Goal: Information Seeking & Learning: Learn about a topic

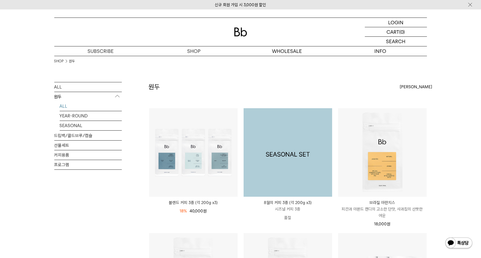
click at [299, 134] on img at bounding box center [288, 152] width 89 height 89
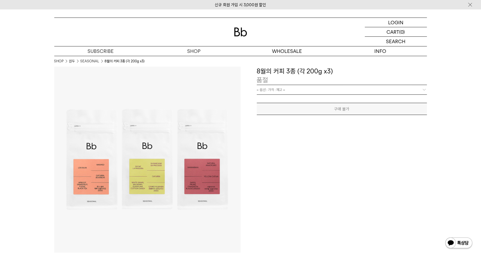
click at [303, 87] on link "= 옵션 : 가격 : 재고 =" at bounding box center [342, 89] width 170 height 9
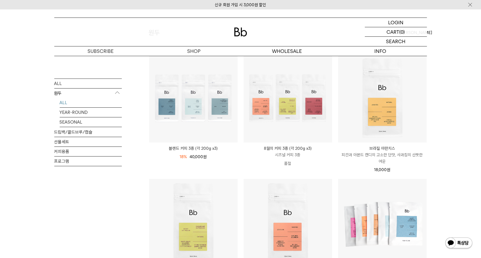
scroll to position [101, 0]
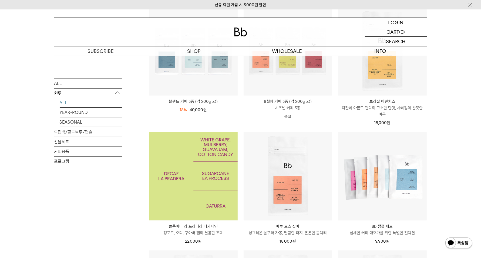
click at [211, 183] on img at bounding box center [193, 176] width 89 height 89
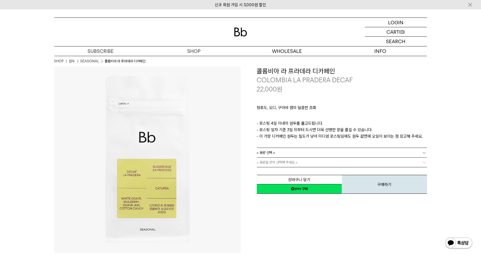
drag, startPoint x: 266, startPoint y: 124, endPoint x: 386, endPoint y: 128, distance: 119.7
click at [386, 128] on p "- 로스팅 4일 이내의 원두를 출고드립니다. - 로스팅 일자 기준 3일 뒤부터 드시면 더욱 선명한 향을 즐길 수 있습니다. - 이 가향 디카페…" at bounding box center [342, 129] width 170 height 19
click at [345, 158] on link "= 용량을 먼저 선택해 주세요 =" at bounding box center [342, 162] width 170 height 9
click at [342, 160] on link "= 용량을 먼저 선택해 주세요 =" at bounding box center [342, 162] width 170 height 9
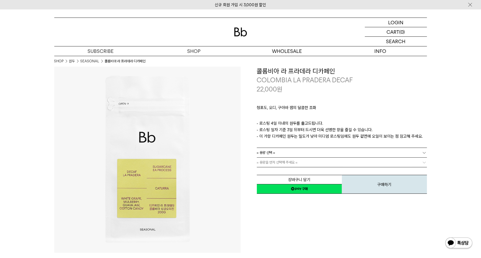
click at [345, 154] on link "= 용량 선택 =" at bounding box center [342, 152] width 170 height 9
click at [297, 161] on li "200g" at bounding box center [344, 163] width 165 height 10
click at [297, 163] on span "= 용량을 먼저 선택해 주세요 =" at bounding box center [277, 162] width 41 height 9
click at [362, 163] on link "= 분쇄도 선택 =" at bounding box center [342, 162] width 170 height 9
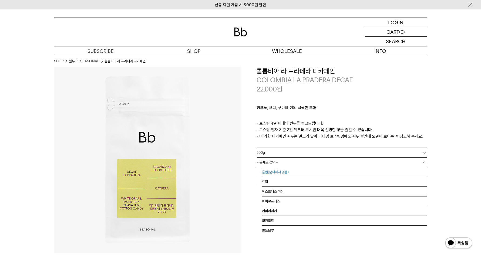
click at [296, 169] on li "홀빈(분쇄하지 않음)" at bounding box center [344, 172] width 165 height 10
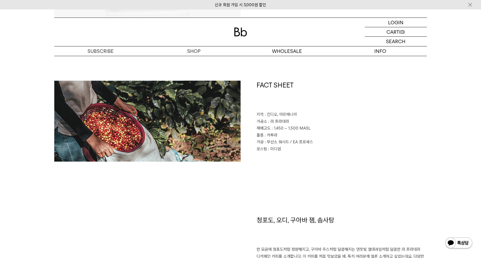
scroll to position [270, 0]
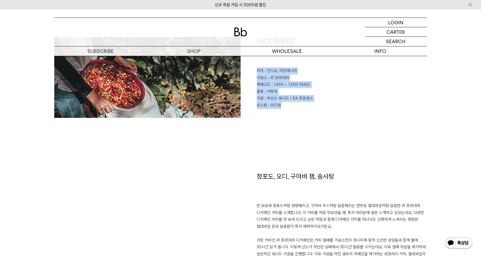
drag, startPoint x: 259, startPoint y: 66, endPoint x: 299, endPoint y: 113, distance: 61.9
click at [299, 113] on div "FACT SHEET 지역 : 킨디오, 아르메니아 가공소 : 라 프라데라 재배고도 : 1,450 ~ 1,500 MASL 품종 : 카투라 가공 :…" at bounding box center [334, 77] width 186 height 81
drag, startPoint x: 299, startPoint y: 113, endPoint x: 278, endPoint y: 89, distance: 32.4
click at [278, 89] on div "FACT SHEET 지역 : 킨디오, 아르메니아 가공소 : 라 프라데라 재배고도 : 1,450 ~ 1,500 MASL 품종 : 카투라 가공 :…" at bounding box center [334, 77] width 186 height 81
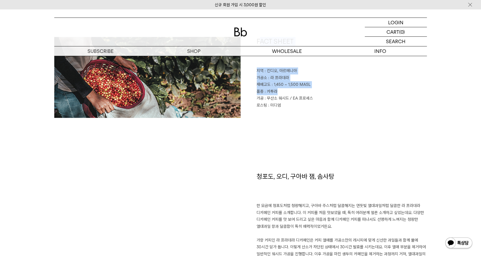
click at [278, 88] on p "품종 : 카투라" at bounding box center [342, 91] width 170 height 7
drag, startPoint x: 261, startPoint y: 71, endPoint x: 297, endPoint y: 107, distance: 50.8
click at [295, 105] on div "FACT SHEET 지역 : 킨디오, 아르메니아 가공소 : 라 프라데라 재배고도 : 1,450 ~ 1,500 MASL 품종 : 카투라 가공 :…" at bounding box center [334, 77] width 186 height 81
click at [297, 107] on p "로스팅 : 미디엄" at bounding box center [342, 105] width 170 height 7
drag, startPoint x: 278, startPoint y: 93, endPoint x: 257, endPoint y: 68, distance: 33.9
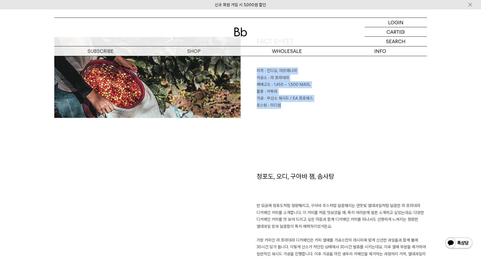
click at [257, 68] on div "FACT SHEET 지역 : 킨디오, 아르메니아 가공소 : 라 프라데라 재배고도 : 1,450 ~ 1,500 MASL 품종 : 카투라 가공 :…" at bounding box center [334, 77] width 186 height 81
click at [257, 68] on p "지역 : 킨디오, 아르메니아" at bounding box center [342, 71] width 170 height 7
drag, startPoint x: 257, startPoint y: 68, endPoint x: 308, endPoint y: 108, distance: 65.5
click at [308, 108] on div "FACT SHEET 지역 : 킨디오, 아르메니아 가공소 : 라 프라데라 재배고도 : 1,450 ~ 1,500 MASL 품종 : 카투라 가공 :…" at bounding box center [334, 77] width 186 height 81
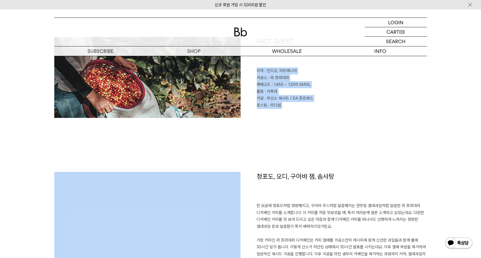
click at [308, 108] on p "로스팅 : 미디엄" at bounding box center [342, 105] width 170 height 7
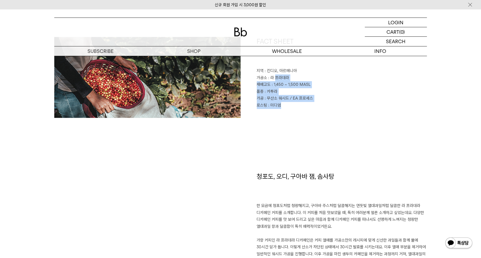
drag, startPoint x: 300, startPoint y: 108, endPoint x: 273, endPoint y: 72, distance: 44.9
click at [274, 74] on div "FACT SHEET 지역 : 킨디오, 아르메니아 가공소 : 라 프라데라 재배고도 : 1,450 ~ 1,500 MASL 품종 : 카투라 가공 :…" at bounding box center [334, 77] width 186 height 81
click at [272, 70] on span ": 킨디오, 아르메니아" at bounding box center [281, 70] width 32 height 5
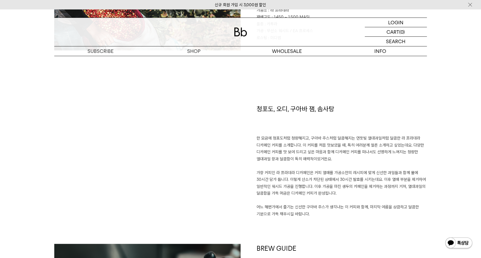
scroll to position [506, 0]
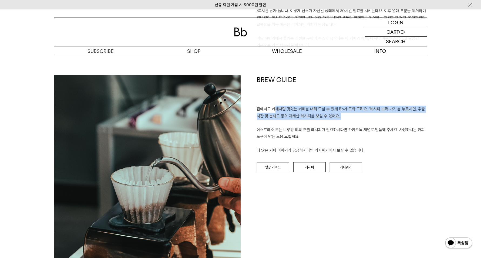
drag, startPoint x: 277, startPoint y: 113, endPoint x: 324, endPoint y: 126, distance: 48.5
click at [313, 124] on p "집에서도 카페처럼 맛있는 커피를 내려 드실 ﻿수 있게 Bb가 도와 드려요. '레시피 보러 가기'를 누르시면, 추출 시간 및 분쇄도 등의 자세한…" at bounding box center [342, 130] width 170 height 48
click at [324, 126] on p "집에서도 카페처럼 맛있는 커피를 내려 드실 ﻿수 있게 Bb가 도와 드려요. '레시피 보러 가기'를 누르시면, 추출 시간 및 분쇄도 등의 자세한…" at bounding box center [342, 130] width 170 height 48
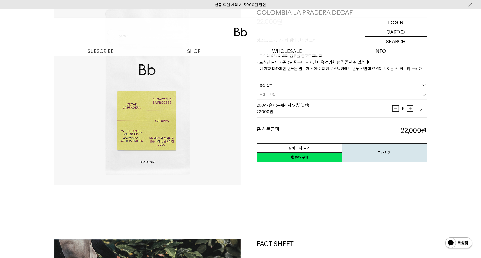
scroll to position [0, 0]
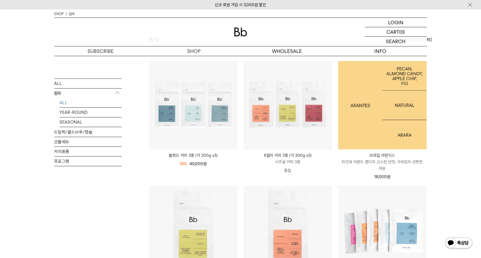
scroll to position [34, 0]
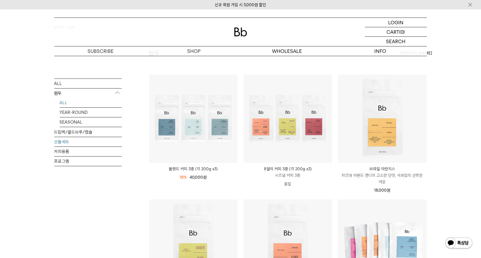
click at [83, 141] on link "선물세트" at bounding box center [88, 141] width 68 height 9
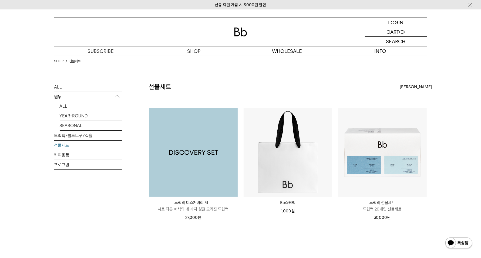
scroll to position [34, 0]
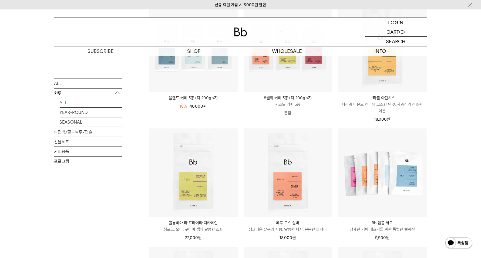
scroll to position [101, 0]
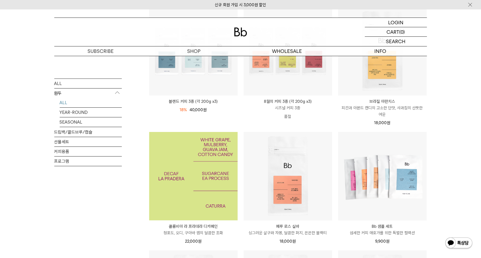
click at [219, 170] on img at bounding box center [193, 176] width 89 height 89
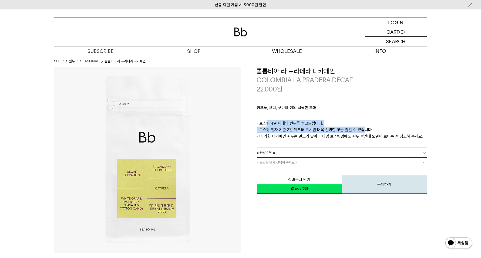
drag, startPoint x: 266, startPoint y: 124, endPoint x: 363, endPoint y: 128, distance: 97.3
click at [360, 128] on p "- 로스팅 4일 이내의 원두를 출고드립니다. - 로스팅 일자 기준 3일 뒤부터 드시면 더욱 선명한 향을 즐길 수 있습니다. - 이 가향 디카페…" at bounding box center [342, 129] width 170 height 19
click at [365, 128] on p "- 로스팅 4일 이내의 원두를 출고드립니다. - 로스팅 일자 기준 3일 뒤부터 드시면 더욱 선명한 향을 즐길 수 있습니다. - 이 가향 디카페…" at bounding box center [342, 129] width 170 height 19
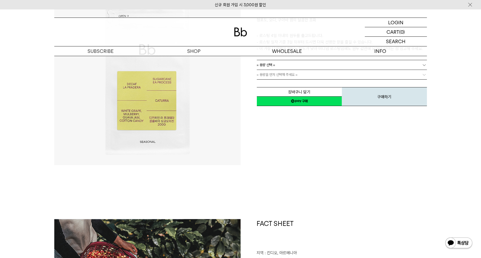
scroll to position [34, 0]
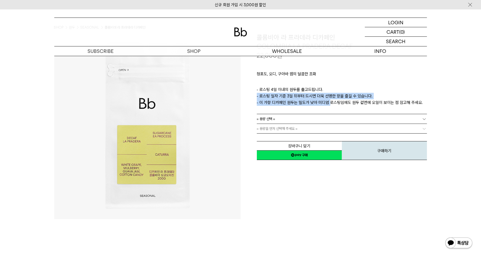
drag, startPoint x: 327, startPoint y: 107, endPoint x: 413, endPoint y: 98, distance: 86.7
click at [413, 98] on div "청포도, 오디, 구아바 잼의 달콤한 조화 ㅤ 로스팅 일자 안내 - 로스팅 4일 이내의 원두를 출고드립니다. - 로스팅 일자 기준 3일 뒤부터 …" at bounding box center [342, 87] width 170 height 54
click at [413, 98] on p "- 로스팅 4일 이내의 원두를 출고드립니다. - 로스팅 일자 기준 3일 뒤부터 드시면 더욱 선명한 향을 즐길 수 있습니다. - 이 가향 디카페…" at bounding box center [342, 95] width 170 height 19
drag, startPoint x: 416, startPoint y: 99, endPoint x: 302, endPoint y: 100, distance: 114.5
click at [302, 100] on p "- 로스팅 4일 이내의 원두를 출고드립니다. - 로스팅 일자 기준 3일 뒤부터 드시면 더욱 선명한 향을 즐길 수 있습니다. - 이 가향 디카페…" at bounding box center [342, 95] width 170 height 19
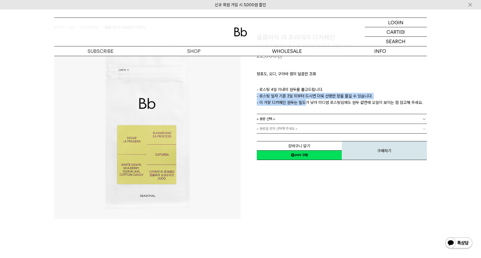
click at [302, 100] on p "- 로스팅 4일 이내의 원두를 출고드립니다. - 로스팅 일자 기준 3일 뒤부터 드시면 더욱 선명한 향을 즐길 수 있습니다. - 이 가향 디카페…" at bounding box center [342, 95] width 170 height 19
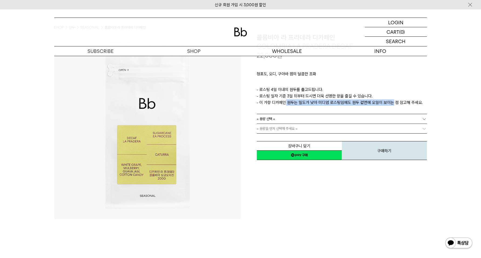
drag, startPoint x: 282, startPoint y: 101, endPoint x: 408, endPoint y: 102, distance: 125.3
click at [406, 102] on p "- 로스팅 4일 이내의 원두를 출고드립니다. - 로스팅 일자 기준 3일 뒤부터 드시면 더욱 선명한 향을 즐길 수 있습니다. - 이 가향 디카페…" at bounding box center [342, 95] width 170 height 19
click at [408, 102] on p "- 로스팅 4일 이내의 원두를 출고드립니다. - 로스팅 일자 기준 3일 뒤부터 드시면 더욱 선명한 향을 즐길 수 있습니다. - 이 가향 디카페…" at bounding box center [342, 95] width 170 height 19
drag, startPoint x: 408, startPoint y: 102, endPoint x: 293, endPoint y: 101, distance: 114.5
click at [293, 101] on p "- 로스팅 4일 이내의 원두를 출고드립니다. - 로스팅 일자 기준 3일 뒤부터 드시면 더욱 선명한 향을 즐길 수 있습니다. - 이 가향 디카페…" at bounding box center [342, 95] width 170 height 19
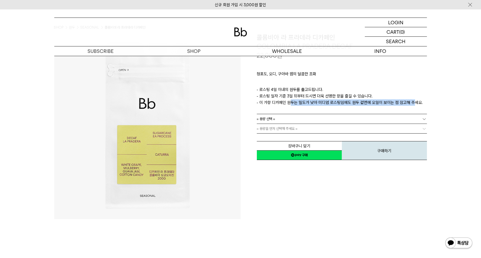
click at [293, 101] on p "- 로스팅 4일 이내의 원두를 출고드립니다. - 로스팅 일자 기준 3일 뒤부터 드시면 더욱 선명한 향을 즐길 수 있습니다. - 이 가향 디카페…" at bounding box center [342, 95] width 170 height 19
drag, startPoint x: 273, startPoint y: 102, endPoint x: 389, endPoint y: 104, distance: 115.6
click at [382, 104] on p "- 로스팅 4일 이내의 원두를 출고드립니다. - 로스팅 일자 기준 3일 뒤부터 드시면 더욱 선명한 향을 즐길 수 있습니다. - 이 가향 디카페…" at bounding box center [342, 95] width 170 height 19
click at [389, 104] on p "- 로스팅 4일 이내의 원두를 출고드립니다. - 로스팅 일자 기준 3일 뒤부터 드시면 더욱 선명한 향을 즐길 수 있습니다. - 이 가향 디카페…" at bounding box center [342, 95] width 170 height 19
drag, startPoint x: 393, startPoint y: 104, endPoint x: 282, endPoint y: 107, distance: 111.0
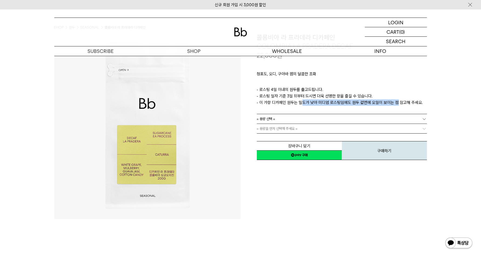
click at [282, 107] on div "청포도, 오디, 구아바 잼의 달콤한 조화 ㅤ 로스팅 일자 안내 - 로스팅 4일 이내의 원두를 출고드립니다. - 로스팅 일자 기준 3일 뒤부터 …" at bounding box center [342, 87] width 170 height 54
drag, startPoint x: 282, startPoint y: 107, endPoint x: 380, endPoint y: 107, distance: 98.0
click at [378, 107] on div "청포도, 오디, 구아바 잼의 달콤한 조화 ㅤ 로스팅 일자 안내 - 로스팅 4일 이내의 원두를 출고드립니다. - 로스팅 일자 기준 3일 뒤부터 …" at bounding box center [342, 87] width 170 height 54
click at [380, 107] on div "청포도, 오디, 구아바 잼의 달콤한 조화 ㅤ 로스팅 일자 안내 - 로스팅 4일 이내의 원두를 출고드립니다. - 로스팅 일자 기준 3일 뒤부터 …" at bounding box center [342, 87] width 170 height 54
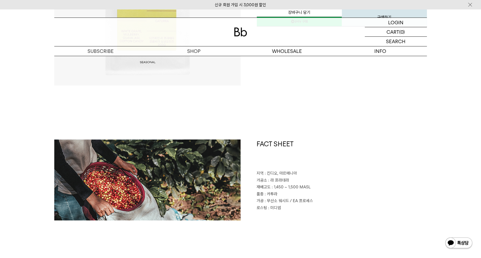
scroll to position [338, 0]
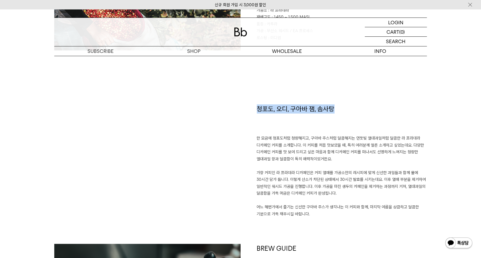
drag, startPoint x: 253, startPoint y: 105, endPoint x: 333, endPoint y: 120, distance: 81.6
click at [333, 120] on div "청포도, 오디, 구아바 잼, 솜사탕 한 모금에 청포도처럼 청량해지고, 구아바 주스처럼 달콤해지는 연둣빛 열대과일처럼 달콤한 라 프라데라 디카페…" at bounding box center [334, 174] width 186 height 140
click at [333, 120] on h1 "청포도, 오디, 구아바 잼, 솜사탕" at bounding box center [342, 119] width 170 height 31
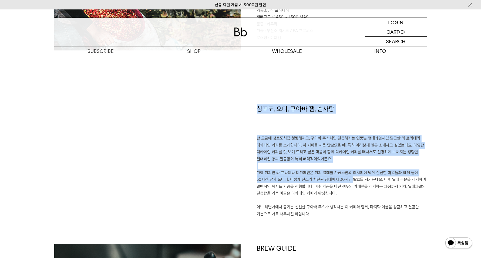
drag, startPoint x: 347, startPoint y: 178, endPoint x: 259, endPoint y: 112, distance: 110.2
click at [259, 112] on div "청포도, 오디, 구아바 잼, 솜사탕 한 모금에 청포도처럼 청량해지고, 구아바 주스처럼 달콤해지는 연둣빛 열대과일처럼 달콤한 라 프라데라 디카페…" at bounding box center [334, 174] width 186 height 140
click at [259, 112] on h1 "청포도, 오디, 구아바 잼, 솜사탕" at bounding box center [342, 119] width 170 height 31
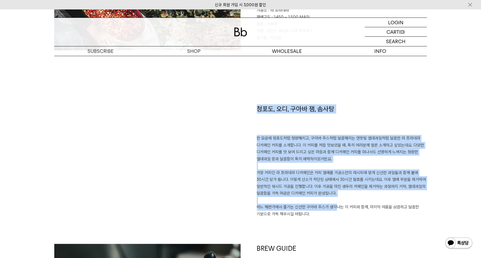
drag, startPoint x: 259, startPoint y: 112, endPoint x: 334, endPoint y: 214, distance: 126.5
click at [334, 214] on div "청포도, 오디, 구아바 잼, 솜사탕 한 모금에 청포도처럼 청량해지고, 구아바 주스처럼 달콤해지는 연둣빛 열대과일처럼 달콤한 라 프라데라 디카페…" at bounding box center [334, 174] width 186 height 140
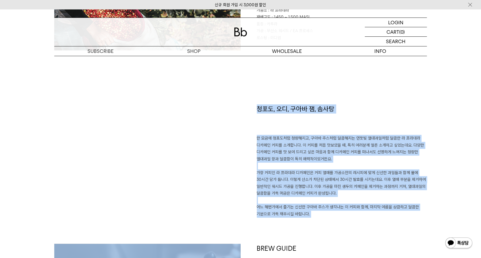
click at [334, 214] on p "한 모금에 청포도처럼 청량해지고, 구아바 주스처럼 달콤해지는 연둣빛 열대과일처럼 달콤한 라 프라데라 디카페인 커피를 소개합니다. 이 커피를 처…" at bounding box center [342, 176] width 170 height 83
drag, startPoint x: 334, startPoint y: 217, endPoint x: 248, endPoint y: 109, distance: 137.4
click at [248, 109] on div "청포도, 오디, 구아바 잼, 솜사탕 한 모금에 청포도처럼 청량해지고, 구아바 주스처럼 달콤해지는 연둣빛 열대과일처럼 달콤한 라 프라데라 디카페…" at bounding box center [334, 174] width 186 height 140
click at [273, 153] on p "한 모금에 청포도처럼 청량해지고, 구아바 주스처럼 달콤해지는 연둣빛 열대과일처럼 달콤한 라 프라데라 디카페인 커피를 소개합니다. 이 커피를 처…" at bounding box center [342, 176] width 170 height 83
drag, startPoint x: 260, startPoint y: 109, endPoint x: 329, endPoint y: 227, distance: 136.8
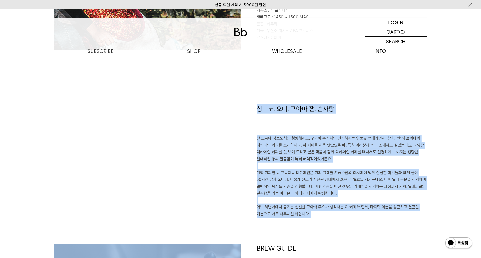
click at [329, 227] on div "청포도, 오디, 구아바 잼, 솜사탕 한 모금에 청포도처럼 청량해지고, 구아바 주스처럼 달콤해지는 연둣빛 열대과일처럼 달콤한 라 프라데라 디카페…" at bounding box center [334, 174] width 186 height 140
drag, startPoint x: 325, startPoint y: 216, endPoint x: 257, endPoint y: 97, distance: 137.4
click at [257, 97] on div "FACT SHEET 지역 : [GEOGRAPHIC_DATA], [GEOGRAPHIC_DATA] 가공소 : 라 프라데라 재배고도 : 1,450 …" at bounding box center [240, 36] width 373 height 135
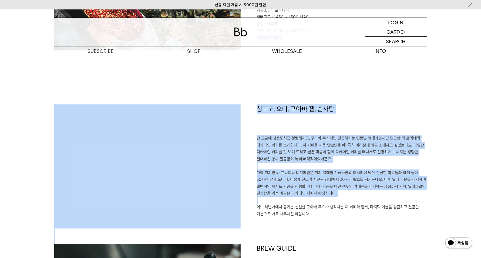
drag, startPoint x: 257, startPoint y: 97, endPoint x: 326, endPoint y: 215, distance: 136.8
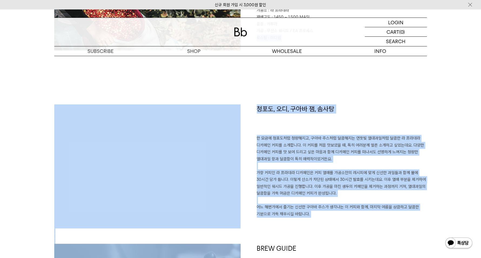
click at [326, 215] on p "한 모금에 청포도처럼 청량해지고, 구아바 주스처럼 달콤해지는 연둣빛 열대과일처럼 달콤한 라 프라데라 디카페인 커피를 소개합니다. 이 커피를 처…" at bounding box center [342, 176] width 170 height 83
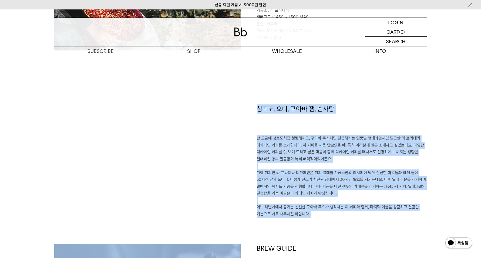
drag, startPoint x: 326, startPoint y: 215, endPoint x: 264, endPoint y: 106, distance: 125.0
click at [264, 106] on div "청포도, 오디, 구아바 잼, 솜사탕 한 모금에 청포도처럼 청량해지고, 구아바 주스처럼 달콤해지는 연둣빛 열대과일처럼 달콤한 라 프라데라 디카페…" at bounding box center [334, 174] width 186 height 140
click at [264, 106] on h1 "청포도, 오디, 구아바 잼, 솜사탕" at bounding box center [342, 119] width 170 height 31
drag, startPoint x: 264, startPoint y: 106, endPoint x: 321, endPoint y: 213, distance: 121.4
click at [321, 213] on div "청포도, 오디, 구아바 잼, 솜사탕 한 모금에 청포도처럼 청량해지고, 구아바 주스처럼 달콤해지는 연둣빛 열대과일처럼 달콤한 라 프라데라 디카페…" at bounding box center [334, 174] width 186 height 140
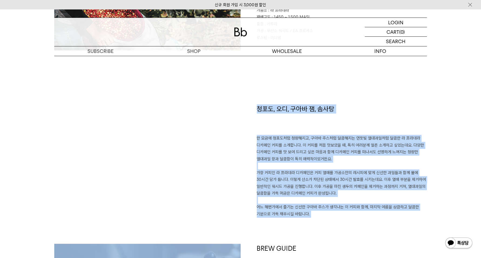
click at [321, 213] on p "한 모금에 청포도처럼 청량해지고, 구아바 주스처럼 달콤해지는 연둣빛 열대과일처럼 달콤한 라 프라데라 디카페인 커피를 소개합니다. 이 커피를 처…" at bounding box center [342, 176] width 170 height 83
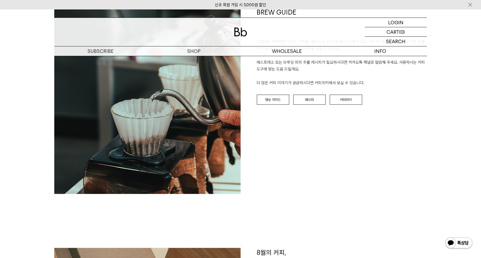
scroll to position [473, 0]
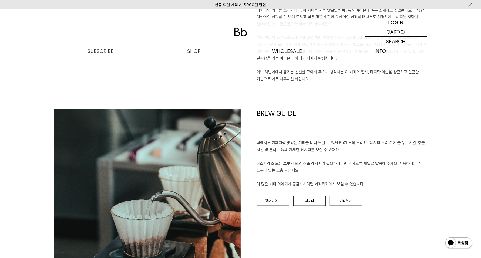
drag, startPoint x: 259, startPoint y: 113, endPoint x: 375, endPoint y: 186, distance: 137.6
click at [375, 186] on div "BREW GUIDE 집에서도 카페처럼 맛있는 커피를 내려 드실 ﻿수 있게 Bb가 도와 드려요. '레시피 보러 가기'를 누르시면, 추출 시간 및…" at bounding box center [334, 202] width 186 height 186
click at [381, 187] on p "집에서도 카페처럼 맛있는 커피를 내려 드실 ﻿수 있게 Bb가 도와 드려요. '레시피 보러 가기'를 누르시면, 추출 시간 및 분쇄도 등의 자세한…" at bounding box center [342, 164] width 170 height 48
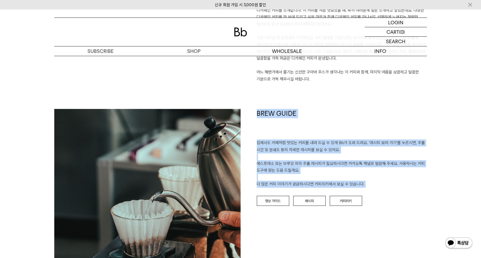
drag, startPoint x: 381, startPoint y: 187, endPoint x: 252, endPoint y: 109, distance: 150.8
click at [252, 109] on div "BREW GUIDE 집에서도 카페처럼 맛있는 커피를 내려 드실 ﻿수 있게 Bb가 도와 드려요. '레시피 보러 가기'를 누르시면, 추출 시간 및…" at bounding box center [334, 202] width 186 height 186
click at [258, 113] on h1 "BREW GUIDE" at bounding box center [342, 124] width 170 height 31
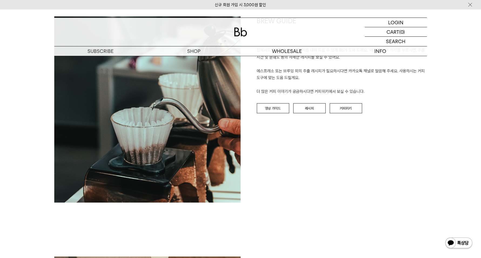
scroll to position [675, 0]
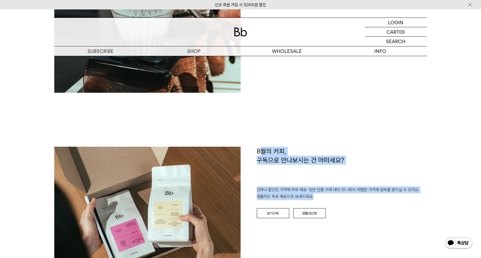
drag, startPoint x: 259, startPoint y: 150, endPoint x: 331, endPoint y: 197, distance: 86.3
click at [331, 197] on div "8월의 커피, 구독으로 만나보시는 건 어떠세요? 언제나 할인된 가격에 무료 배송: 일반 단품 구매 대비 10~35% 저렴한 가격에 원두를 받으…" at bounding box center [334, 211] width 186 height 129
click at [331, 197] on p "언제나 할인된 가격에 무료 배송: 일반 단품 구매 대비 10~35% 저렴한 가격에 원두를 받으실 수 있어요. 샘플러도 무료 배송으로 보내드려요." at bounding box center [342, 194] width 170 height 14
drag, startPoint x: 331, startPoint y: 197, endPoint x: 261, endPoint y: 149, distance: 85.3
click at [261, 149] on div "8월의 커피, 구독으로 만나보시는 건 어떠세요? 언제나 할인된 가격에 무료 배송: 일반 단품 구매 대비 10~35% 저렴한 가격에 원두를 받으…" at bounding box center [334, 211] width 186 height 129
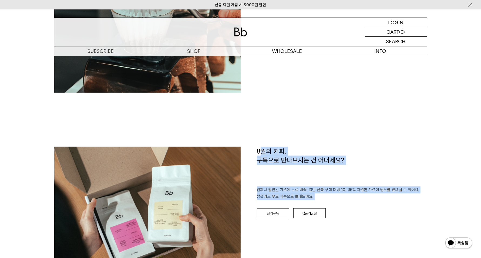
click at [261, 149] on h1 "8월의 커피, 구독으로 만나보시는 건 어떠세요?" at bounding box center [342, 167] width 170 height 40
drag, startPoint x: 259, startPoint y: 152, endPoint x: 346, endPoint y: 200, distance: 99.2
click at [346, 200] on div "8월의 커피, 구독으로 만나보시는 건 어떠세요? 언제나 할인된 가격에 무료 배송: 일반 단품 구매 대비 10~35% 저렴한 가격에 원두를 받으…" at bounding box center [334, 211] width 186 height 129
click at [346, 200] on p "언제나 할인된 가격에 무료 배송: 일반 단품 구매 대비 10~35% 저렴한 가격에 원두를 받으실 수 있어요. 샘플러도 무료 배송으로 보내드려요." at bounding box center [342, 194] width 170 height 14
drag, startPoint x: 346, startPoint y: 200, endPoint x: 257, endPoint y: 151, distance: 100.9
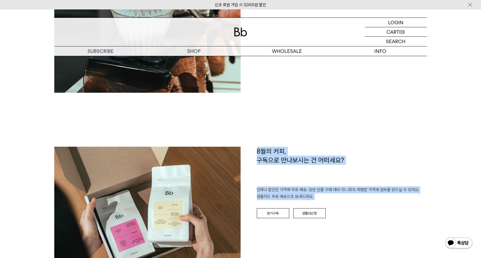
click at [257, 151] on div "8월의 커피, 구독으로 만나보시는 건 어떠세요? 언제나 할인된 가격에 무료 배송: 일반 단품 구매 대비 10~35% 저렴한 가격에 원두를 받으…" at bounding box center [334, 211] width 186 height 129
click at [257, 151] on h1 "8월의 커피, 구독으로 만나보시는 건 어떠세요?" at bounding box center [342, 167] width 170 height 40
drag, startPoint x: 257, startPoint y: 151, endPoint x: 330, endPoint y: 198, distance: 86.5
click at [330, 198] on div "8월의 커피, 구독으로 만나보시는 건 어떠세요? 언제나 할인된 가격에 무료 배송: 일반 단품 구매 대비 10~35% 저렴한 가격에 원두를 받으…" at bounding box center [334, 211] width 186 height 129
click at [330, 198] on p "언제나 할인된 가격에 무료 배송: 일반 단품 구매 대비 10~35% 저렴한 가격에 원두를 받으실 수 있어요. 샘플러도 무료 배송으로 보내드려요." at bounding box center [342, 194] width 170 height 14
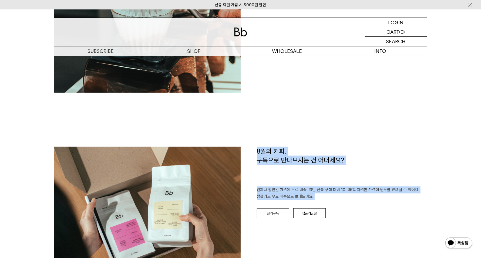
drag, startPoint x: 330, startPoint y: 198, endPoint x: 258, endPoint y: 153, distance: 85.2
click at [258, 153] on div "8월의 커피, 구독으로 만나보시는 건 어떠세요? 언제나 할인된 가격에 무료 배송: 일반 단품 구매 대비 10~35% 저렴한 가격에 원두를 받으…" at bounding box center [334, 211] width 186 height 129
click at [258, 153] on h1 "8월의 커피, 구독으로 만나보시는 건 어떠세요?" at bounding box center [342, 167] width 170 height 40
drag, startPoint x: 258, startPoint y: 153, endPoint x: 333, endPoint y: 203, distance: 89.7
click at [333, 203] on div "8월의 커피, 구독으로 만나보시는 건 어떠세요? 언제나 할인된 가격에 무료 배송: 일반 단품 구매 대비 10~35% 저렴한 가격에 원두를 받으…" at bounding box center [334, 211] width 186 height 129
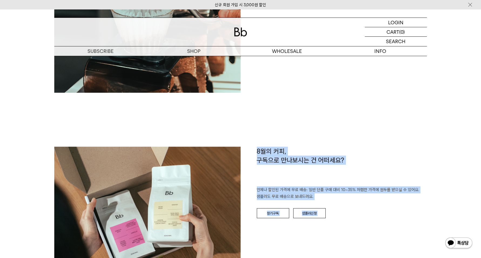
click at [333, 203] on div "8월의 커피, 구독으로 만나보시는 건 어떠세요? 언제나 할인된 가격에 무료 배송: 일반 단품 구매 대비 10~35% 저렴한 가격에 원두를 받으…" at bounding box center [334, 211] width 186 height 129
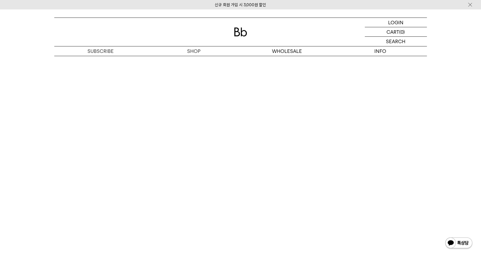
scroll to position [1114, 0]
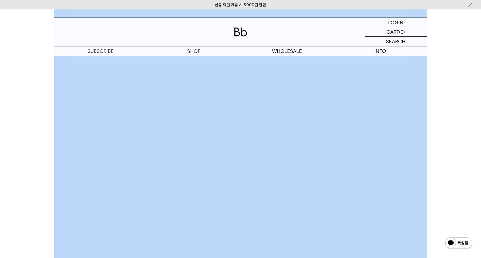
drag, startPoint x: 48, startPoint y: 168, endPoint x: 57, endPoint y: 169, distance: 8.9
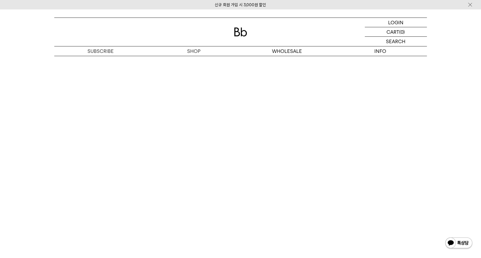
scroll to position [1451, 0]
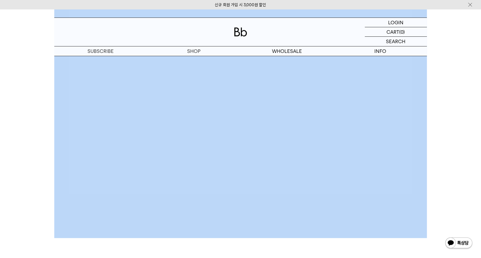
scroll to position [1304, 0]
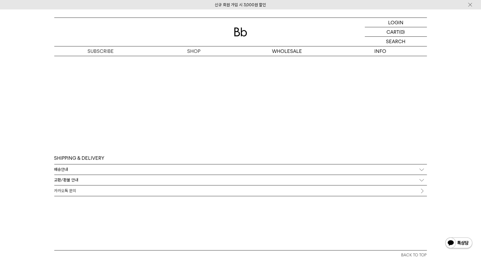
scroll to position [1534, 0]
